Goal: Entertainment & Leisure: Browse casually

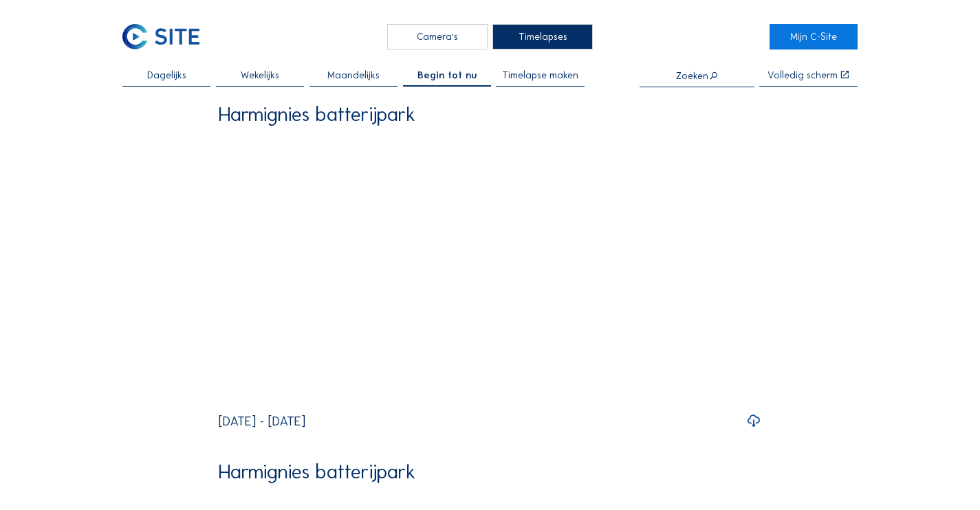
click at [425, 36] on div "Camera's" at bounding box center [437, 37] width 100 height 26
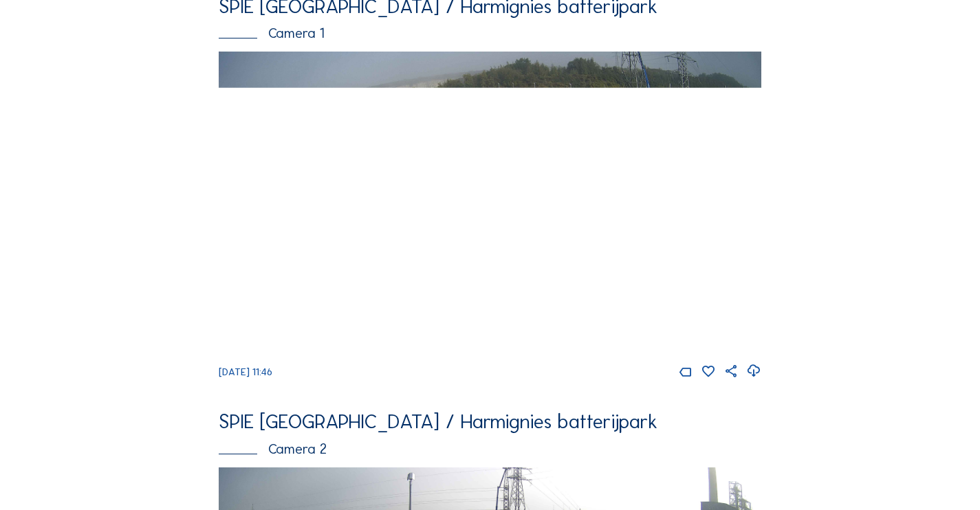
scroll to position [127, 0]
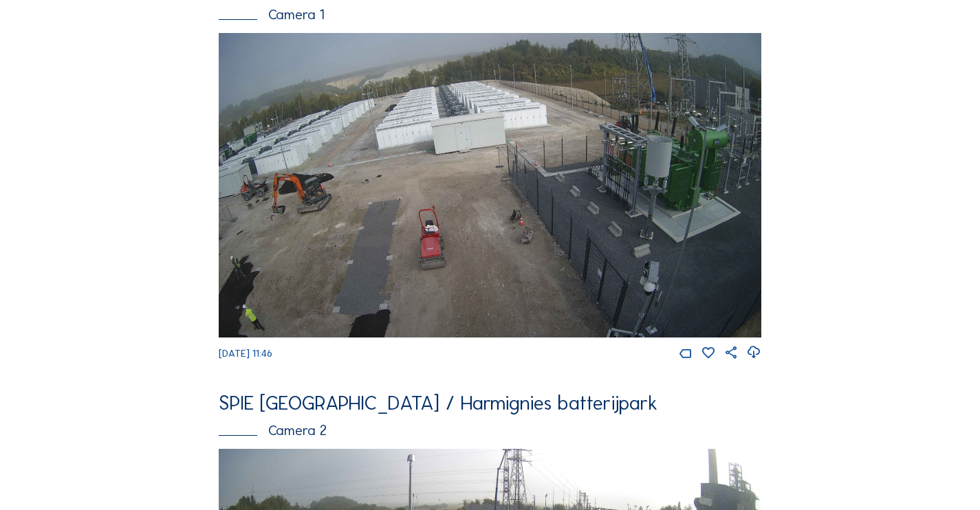
click at [347, 254] on img at bounding box center [490, 185] width 542 height 305
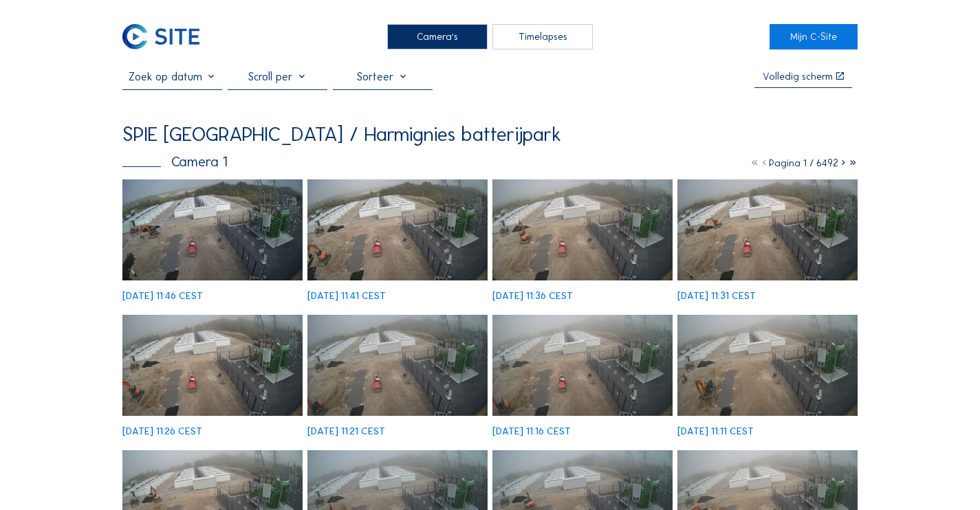
click at [217, 221] on img at bounding box center [212, 229] width 180 height 101
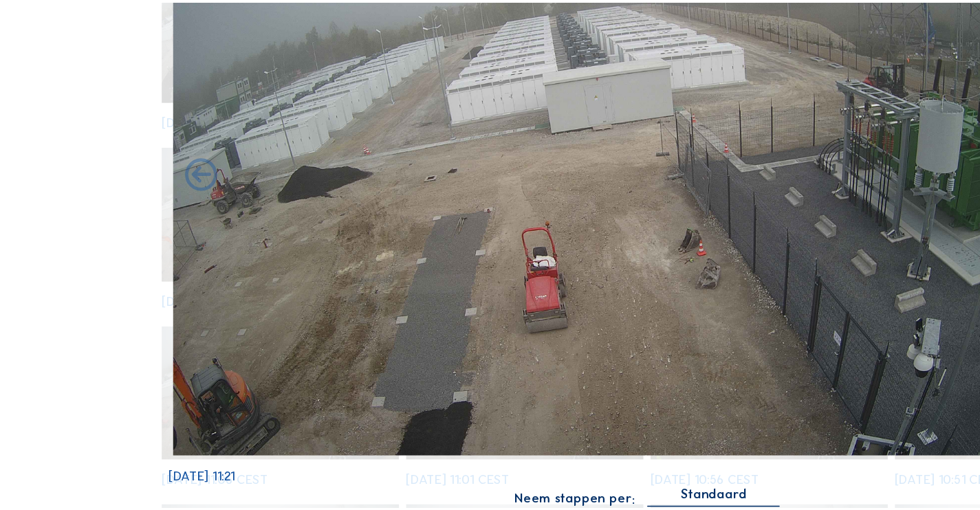
scroll to position [127, 0]
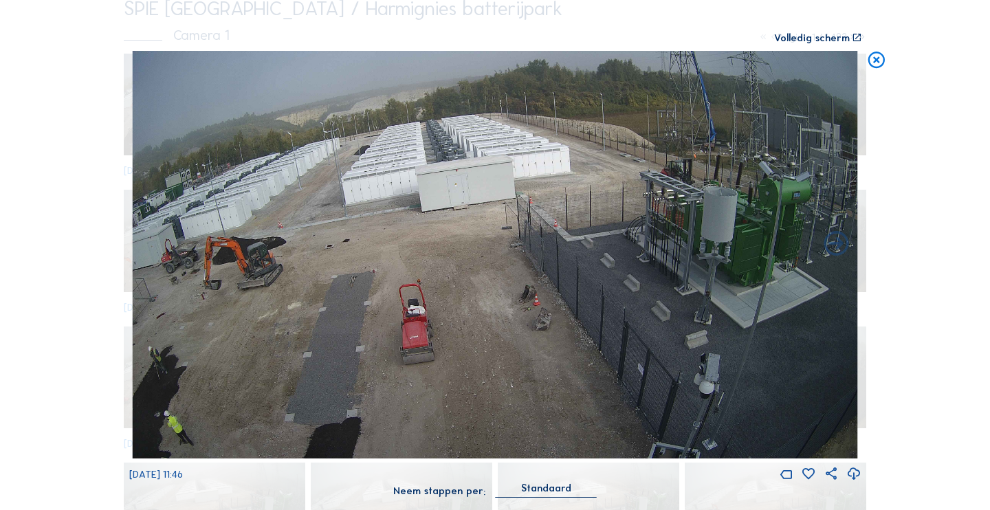
click at [877, 65] on icon at bounding box center [876, 61] width 20 height 21
